Goal: Task Accomplishment & Management: Manage account settings

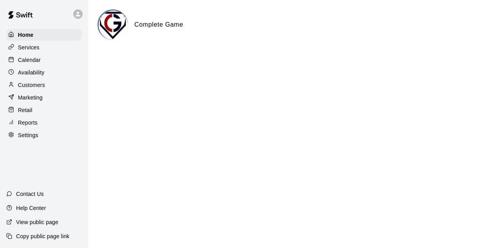
click at [38, 61] on p "Calendar" at bounding box center [29, 60] width 23 height 8
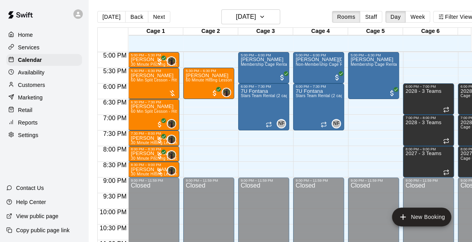
click at [39, 74] on p "Availability" at bounding box center [31, 73] width 27 height 8
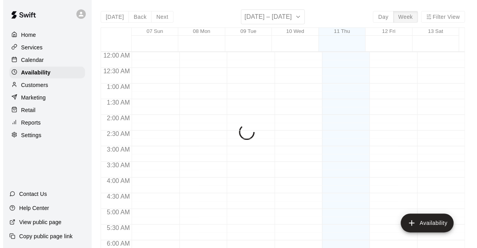
scroll to position [328, 0]
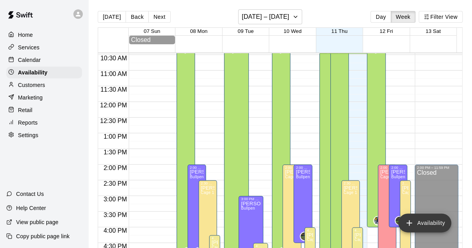
click at [434, 219] on button "Availability" at bounding box center [424, 223] width 53 height 19
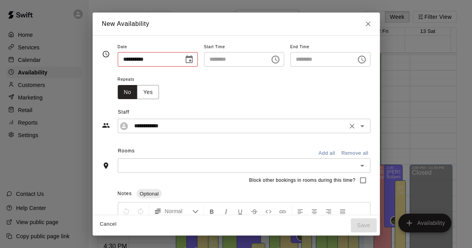
type input "**********"
type input "********"
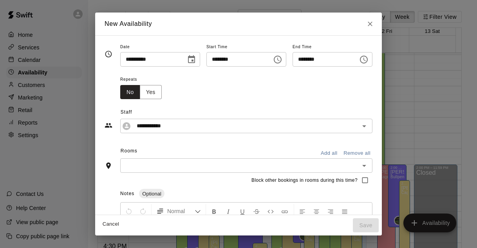
click at [188, 60] on icon "Choose date, selected date is Sep 11, 2025" at bounding box center [191, 59] width 7 height 8
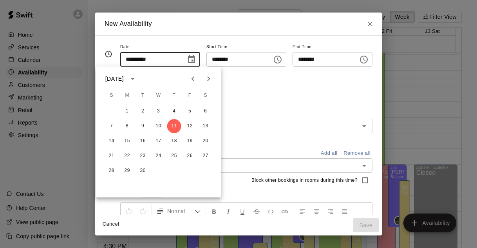
click at [207, 78] on icon "Next month" at bounding box center [208, 78] width 9 height 9
click at [193, 75] on icon "Previous month" at bounding box center [193, 78] width 9 height 9
click at [209, 82] on icon "Next month" at bounding box center [208, 78] width 9 height 9
click at [204, 82] on icon "Next month" at bounding box center [208, 78] width 9 height 9
click at [193, 80] on icon "Previous month" at bounding box center [193, 78] width 3 height 5
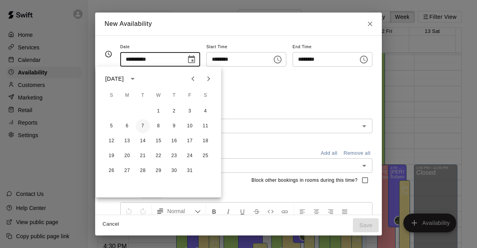
click at [144, 126] on button "7" at bounding box center [143, 126] width 14 height 14
type input "**********"
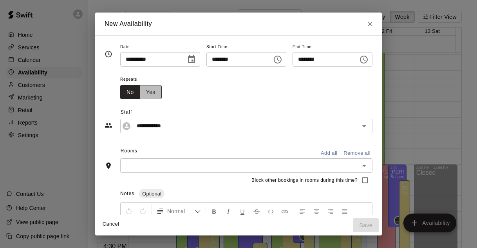
click at [140, 93] on button "Yes" at bounding box center [151, 92] width 22 height 15
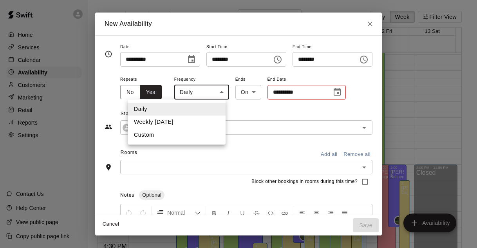
click at [181, 93] on body "Home Services Calendar Availability Customers Marketing Retail Reports Settings…" at bounding box center [238, 130] width 477 height 261
click at [180, 118] on li "Weekly [DATE]" at bounding box center [177, 122] width 98 height 13
type input "******"
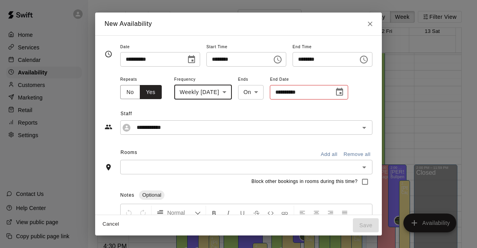
click at [283, 60] on icon "Choose time, selected time is 10:00 AM" at bounding box center [277, 59] width 9 height 9
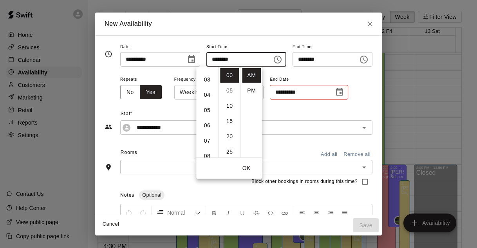
scroll to position [41, 0]
click at [209, 122] on li "06" at bounding box center [207, 126] width 19 height 15
click at [251, 91] on li "PM" at bounding box center [251, 90] width 19 height 15
type input "********"
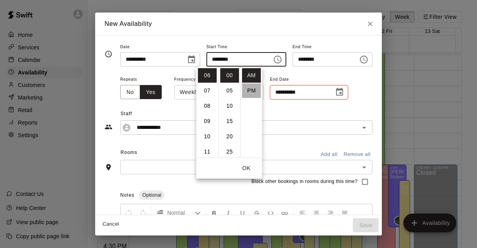
scroll to position [14, 0]
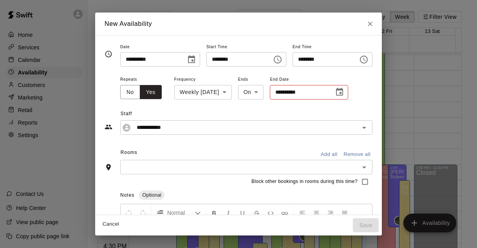
click at [369, 58] on icon "Choose time, selected time is 6:30 PM" at bounding box center [363, 59] width 9 height 9
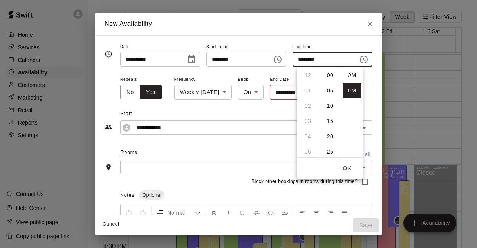
scroll to position [0, 0]
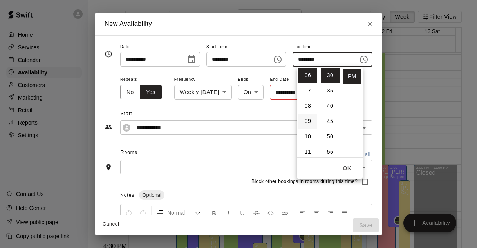
click at [304, 116] on li "09" at bounding box center [308, 121] width 19 height 15
click at [332, 72] on li "00" at bounding box center [330, 75] width 19 height 15
type input "********"
click at [373, 93] on div "**********" at bounding box center [246, 87] width 252 height 26
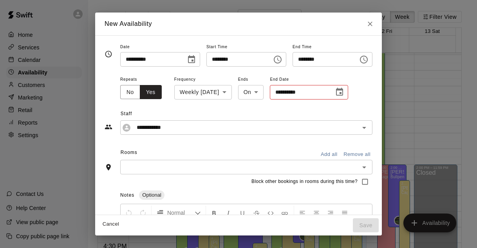
click at [243, 93] on body "Home Services Calendar Availability Customers Marketing Retail Reports Settings…" at bounding box center [238, 130] width 477 height 261
click at [274, 93] on div at bounding box center [238, 124] width 477 height 248
click at [336, 89] on icon "Choose date" at bounding box center [339, 92] width 7 height 8
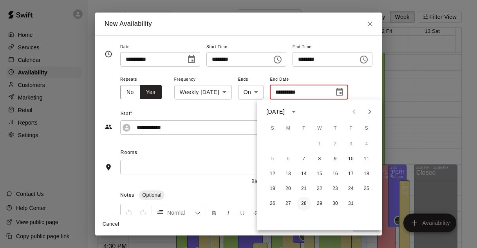
click at [304, 203] on button "28" at bounding box center [304, 204] width 14 height 14
type input "**********"
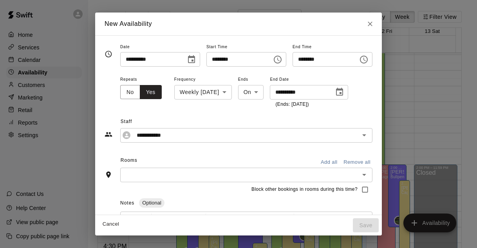
click at [337, 172] on input "text" at bounding box center [240, 175] width 235 height 10
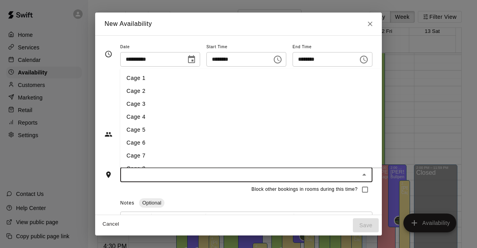
click at [229, 197] on div "Notes Optional" at bounding box center [246, 203] width 252 height 13
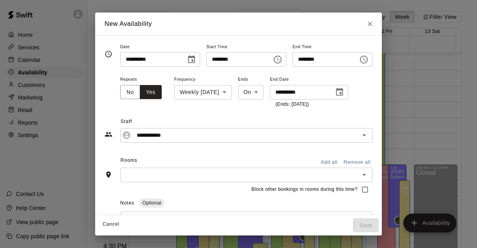
click at [342, 160] on button "Add all" at bounding box center [329, 162] width 25 height 12
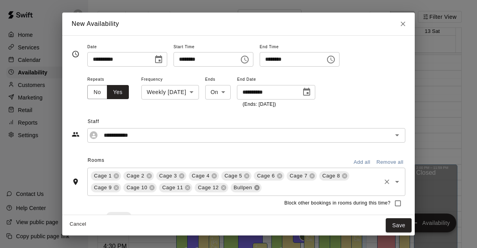
click at [258, 190] on icon at bounding box center [257, 188] width 6 height 6
click at [223, 190] on icon at bounding box center [223, 187] width 5 height 5
click at [188, 187] on icon at bounding box center [188, 188] width 6 height 6
click at [153, 188] on icon at bounding box center [152, 188] width 6 height 6
click at [116, 188] on icon at bounding box center [116, 188] width 6 height 6
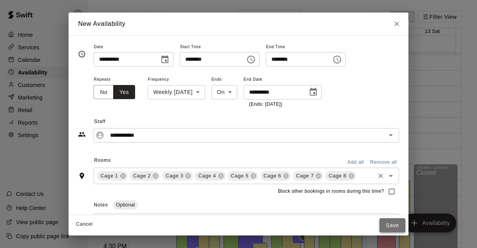
click at [392, 227] on button "Save" at bounding box center [393, 225] width 26 height 15
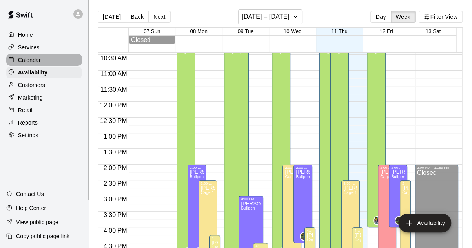
click at [25, 64] on p "Calendar" at bounding box center [29, 60] width 23 height 8
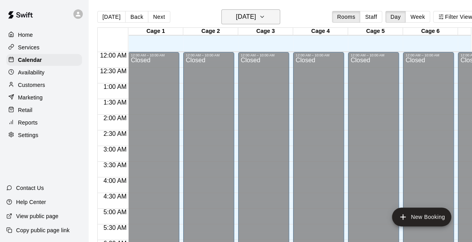
scroll to position [329, 0]
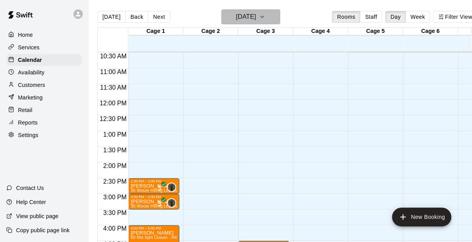
click at [252, 18] on h6 "[DATE]" at bounding box center [246, 16] width 20 height 11
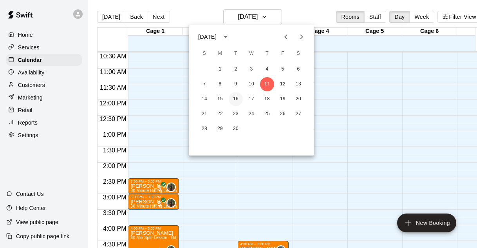
click at [237, 98] on button "16" at bounding box center [236, 99] width 14 height 14
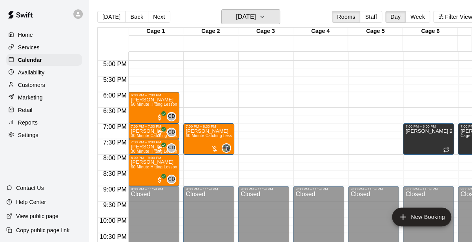
scroll to position [524, 0]
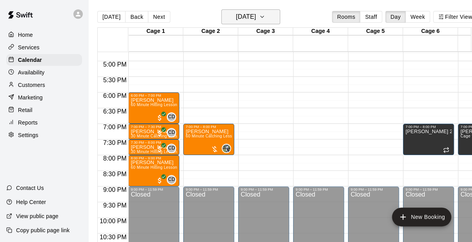
click at [256, 17] on h6 "[DATE]" at bounding box center [246, 16] width 20 height 11
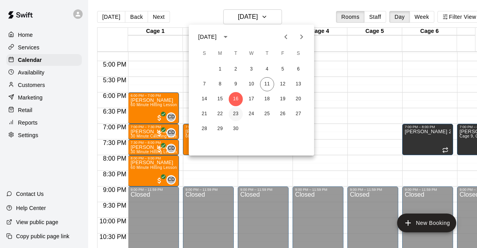
click at [237, 113] on button "23" at bounding box center [236, 114] width 14 height 14
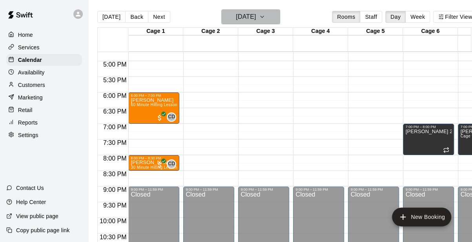
click at [272, 18] on button "[DATE]" at bounding box center [250, 16] width 59 height 15
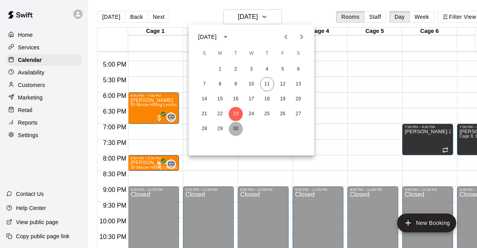
click at [236, 128] on button "30" at bounding box center [236, 129] width 14 height 14
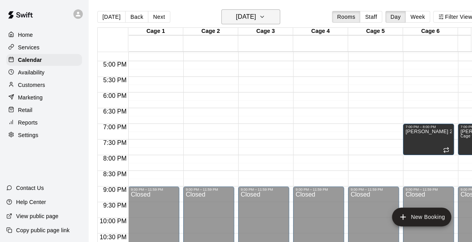
click at [263, 23] on button "[DATE]" at bounding box center [250, 16] width 59 height 15
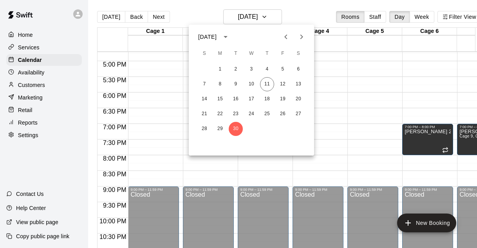
click at [300, 37] on icon "Next month" at bounding box center [301, 36] width 9 height 9
click at [238, 85] on button "7" at bounding box center [236, 84] width 14 height 14
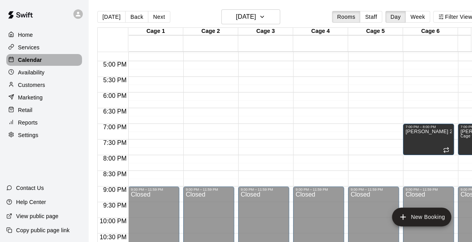
click at [25, 58] on p "Calendar" at bounding box center [30, 60] width 24 height 8
